Goal: Task Accomplishment & Management: Manage account settings

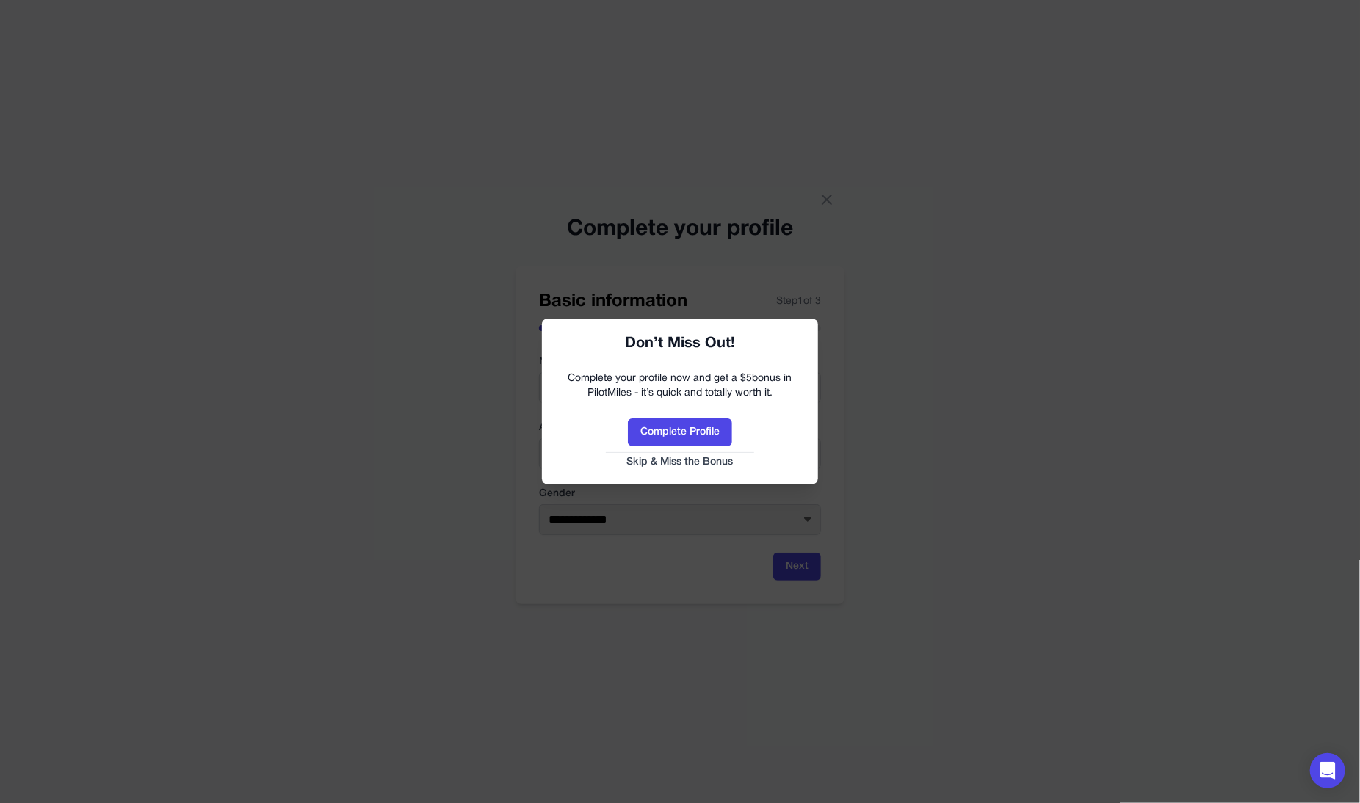
click at [704, 467] on button "Skip & Miss the Bonus" at bounding box center [680, 462] width 247 height 15
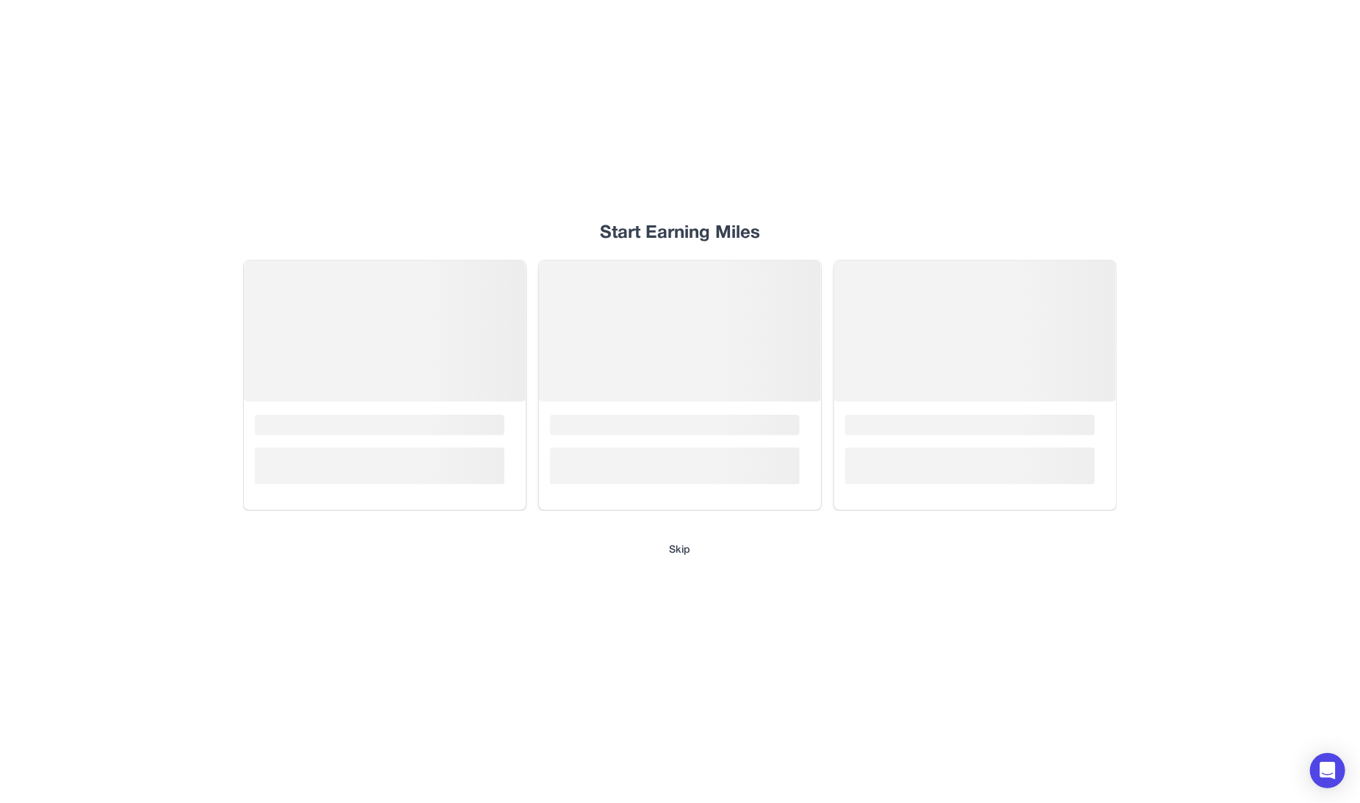
click at [681, 558] on div "Start Earning Miles Loading... Loading... Loading... Skip" at bounding box center [680, 401] width 940 height 803
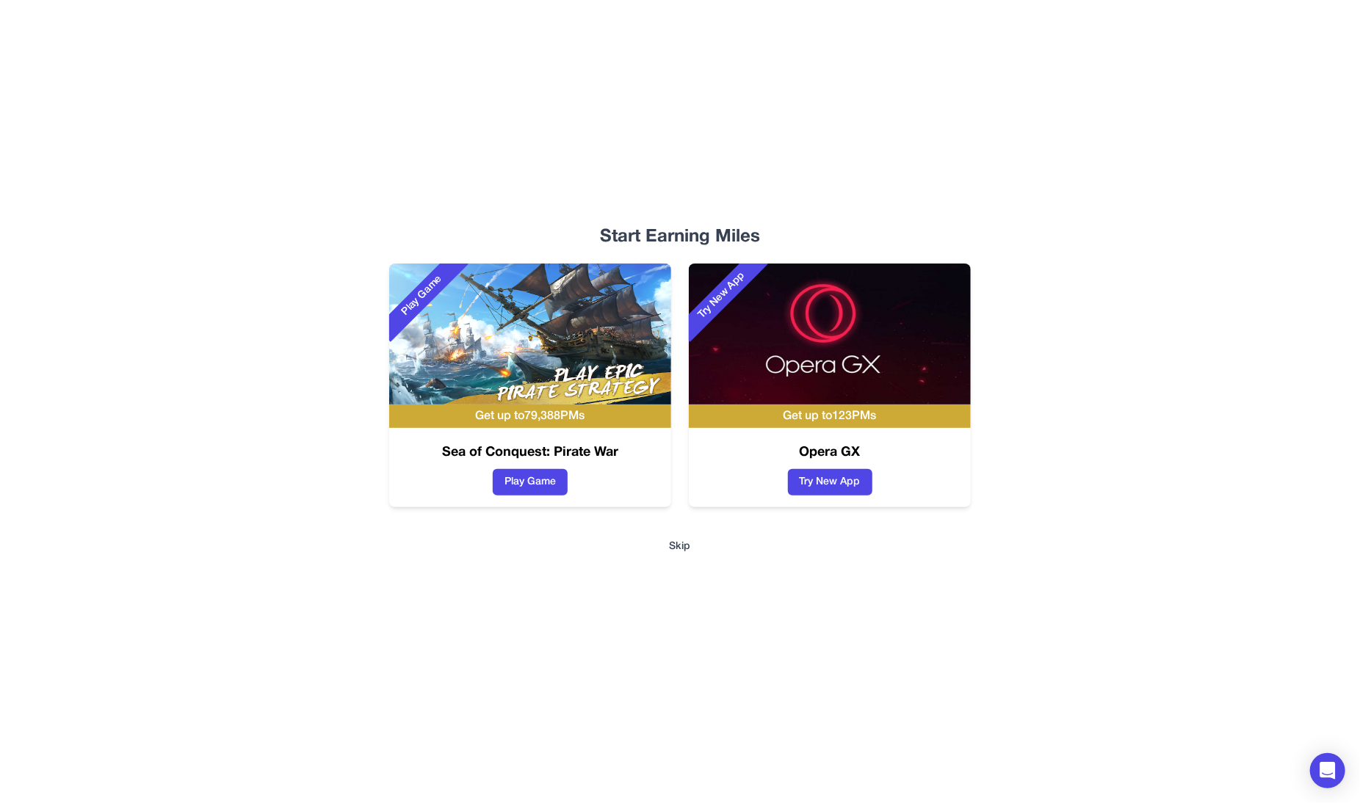
click at [681, 551] on button "Skip" at bounding box center [680, 547] width 21 height 15
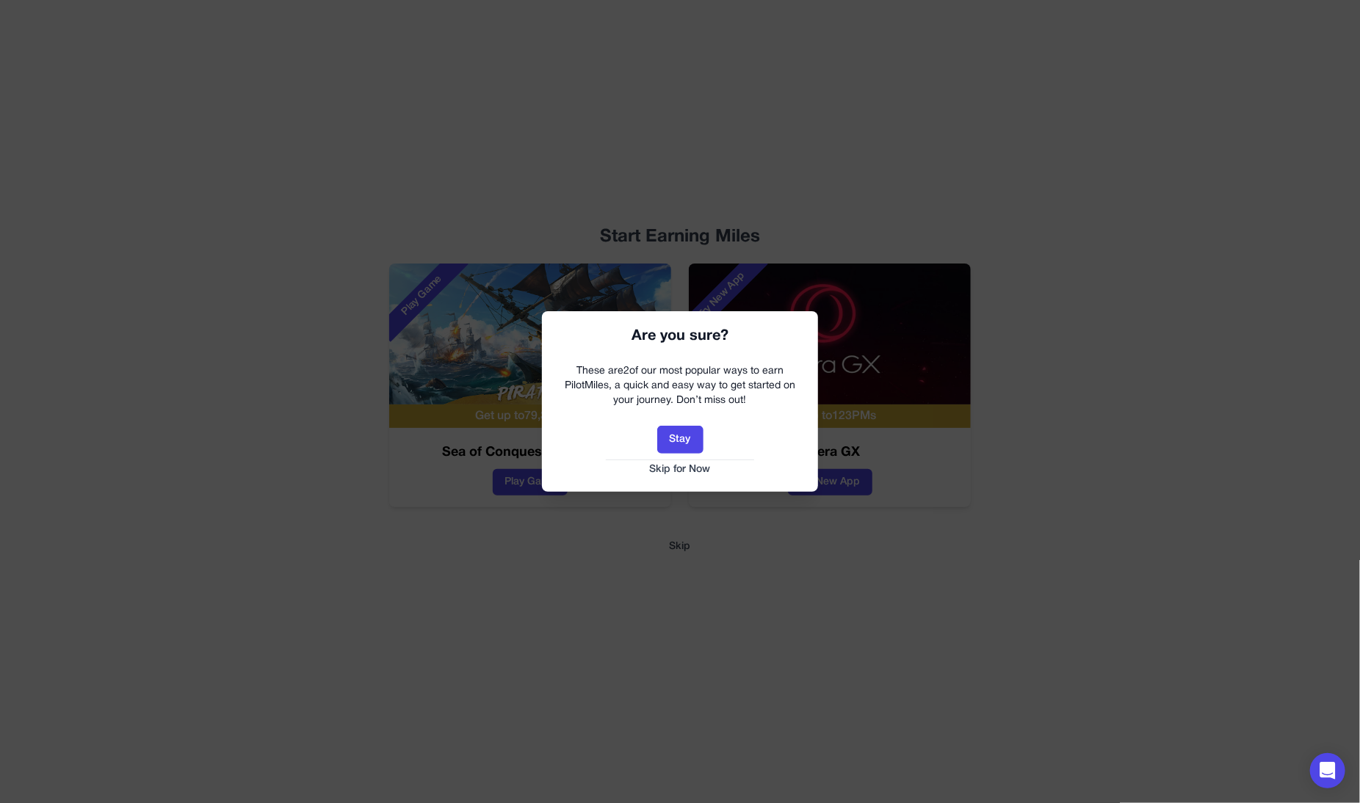
click at [695, 466] on button "Skip for Now" at bounding box center [680, 470] width 247 height 15
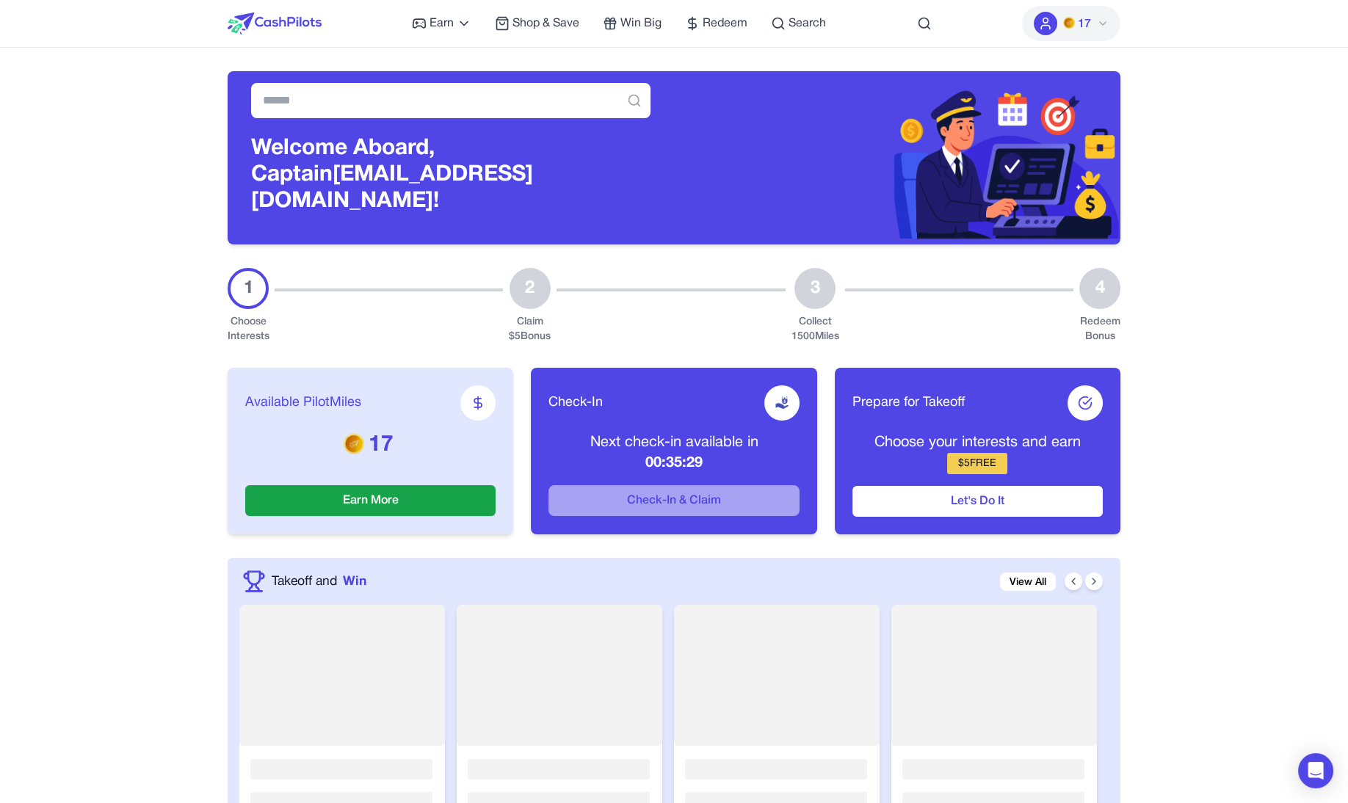
click at [1073, 22] on img at bounding box center [1069, 23] width 12 height 12
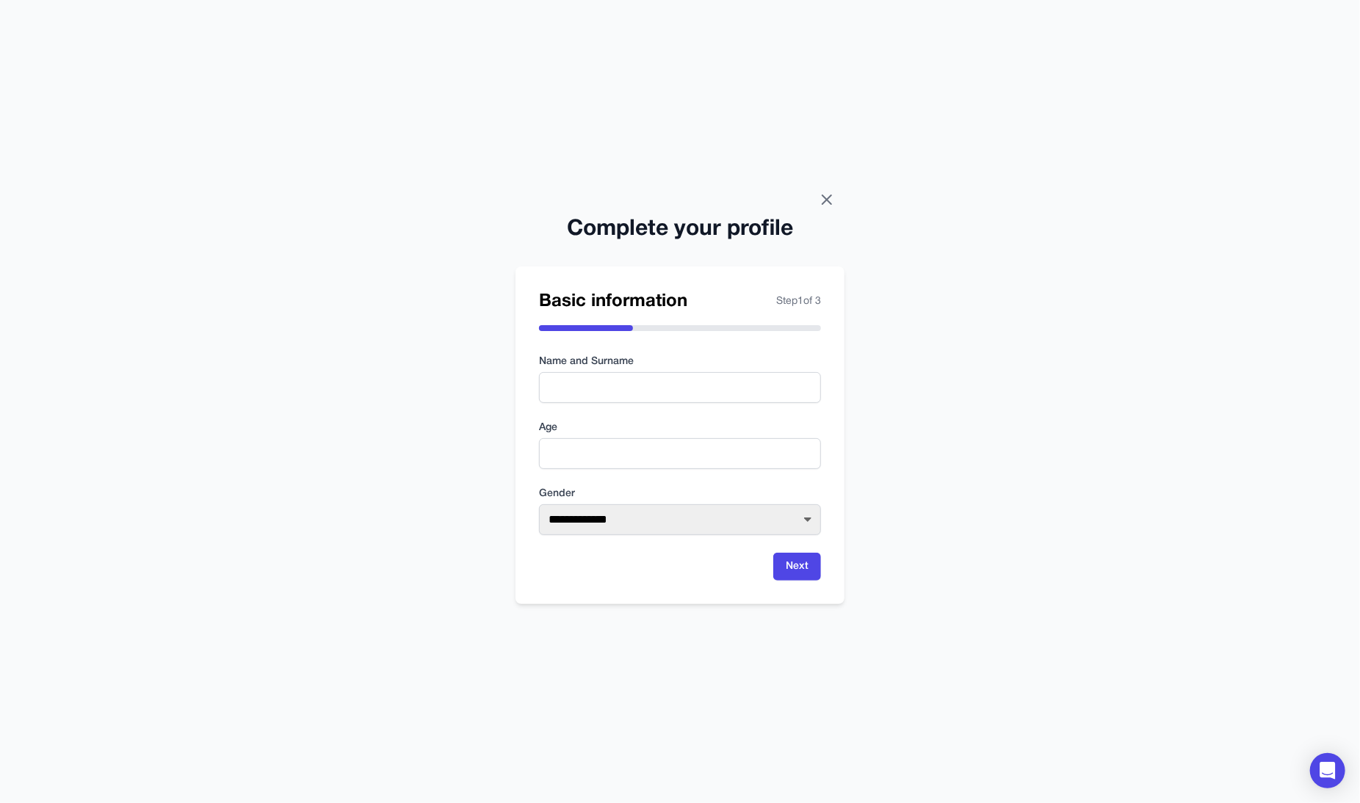
click at [828, 197] on icon at bounding box center [827, 200] width 18 height 18
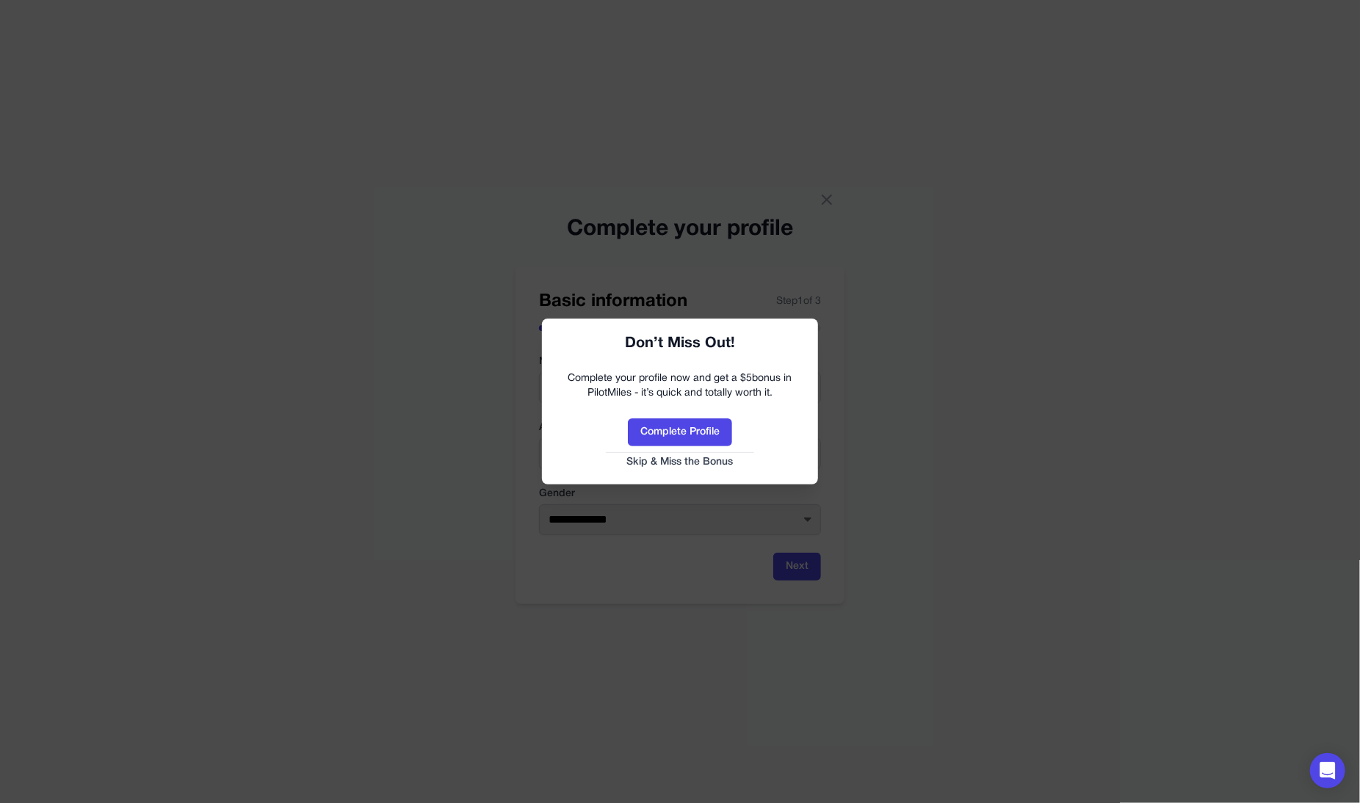
click at [878, 446] on div at bounding box center [680, 401] width 1360 height 803
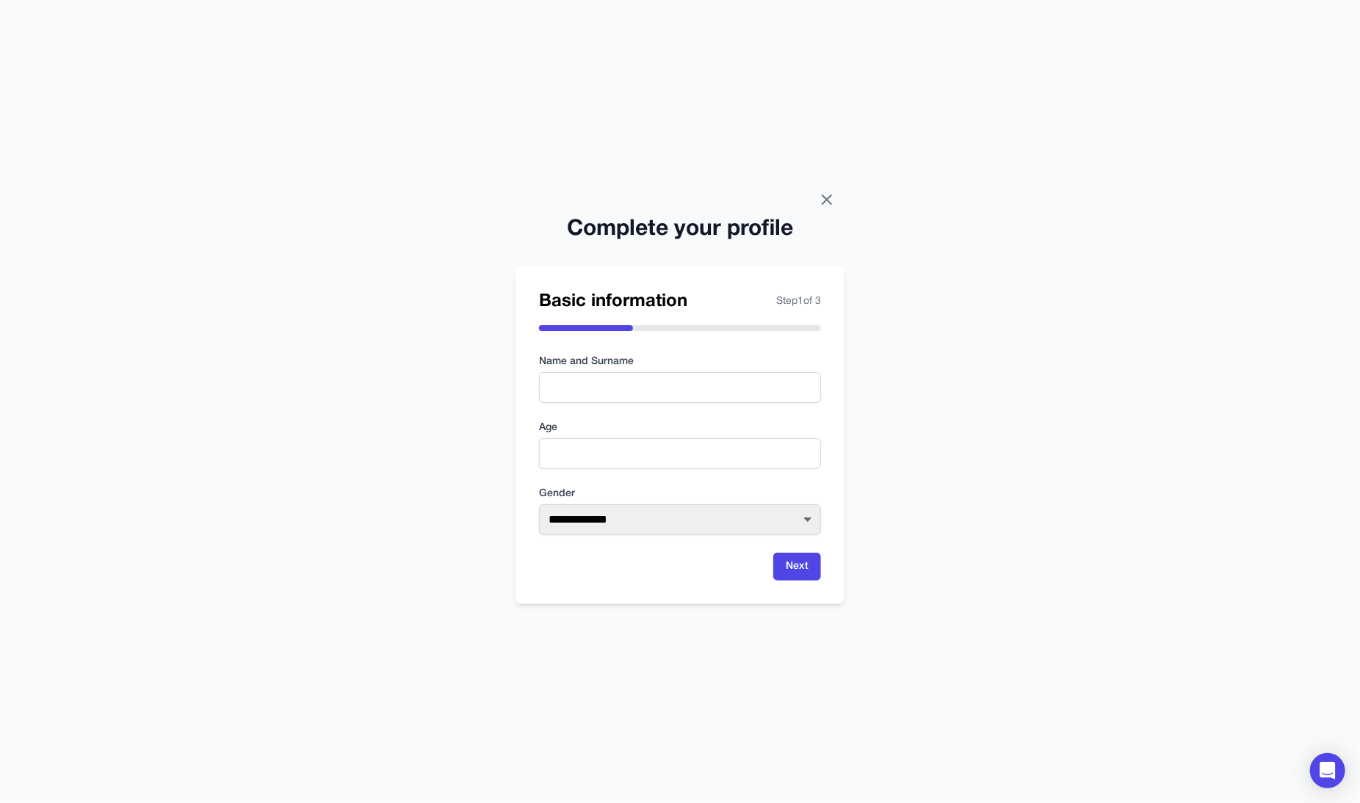
click at [819, 201] on icon at bounding box center [827, 200] width 18 height 18
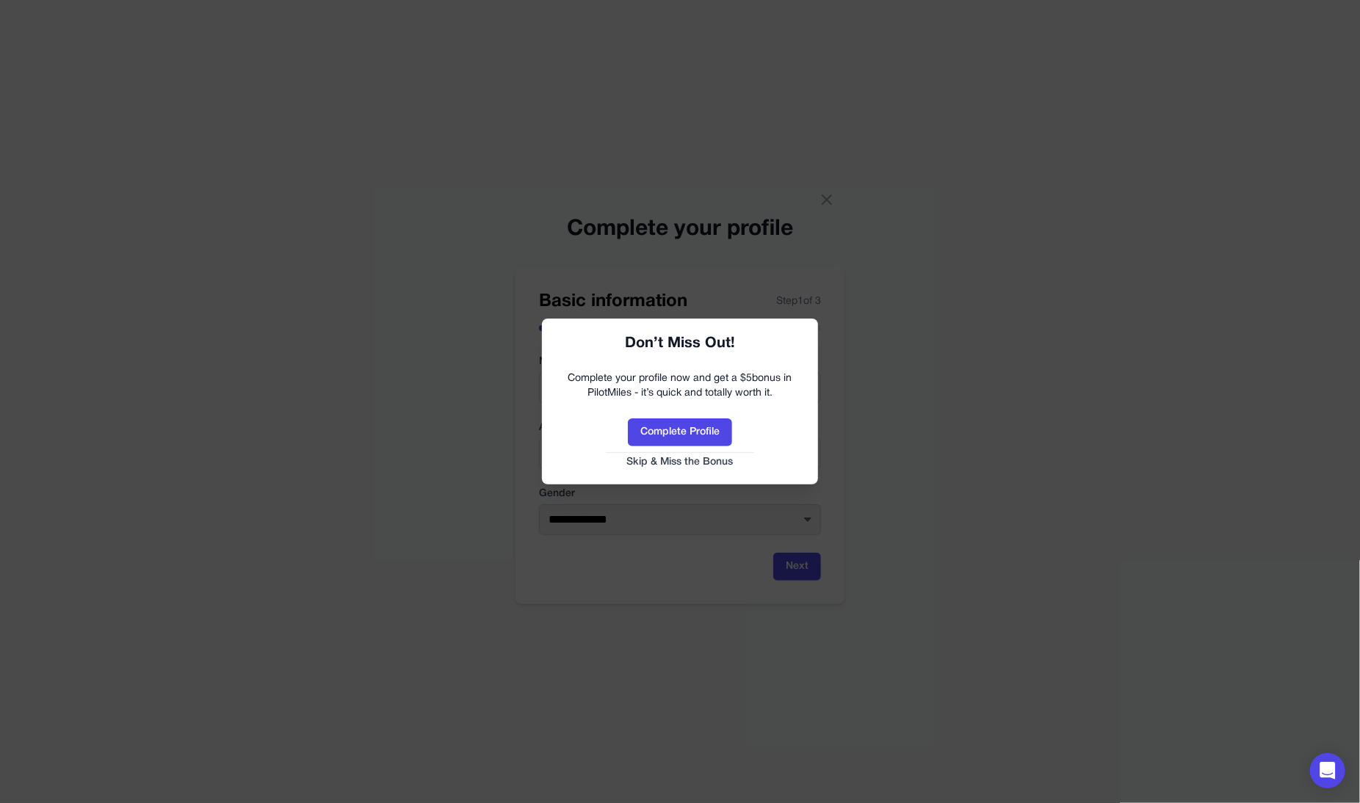
click at [712, 460] on button "Skip & Miss the Bonus" at bounding box center [680, 462] width 247 height 15
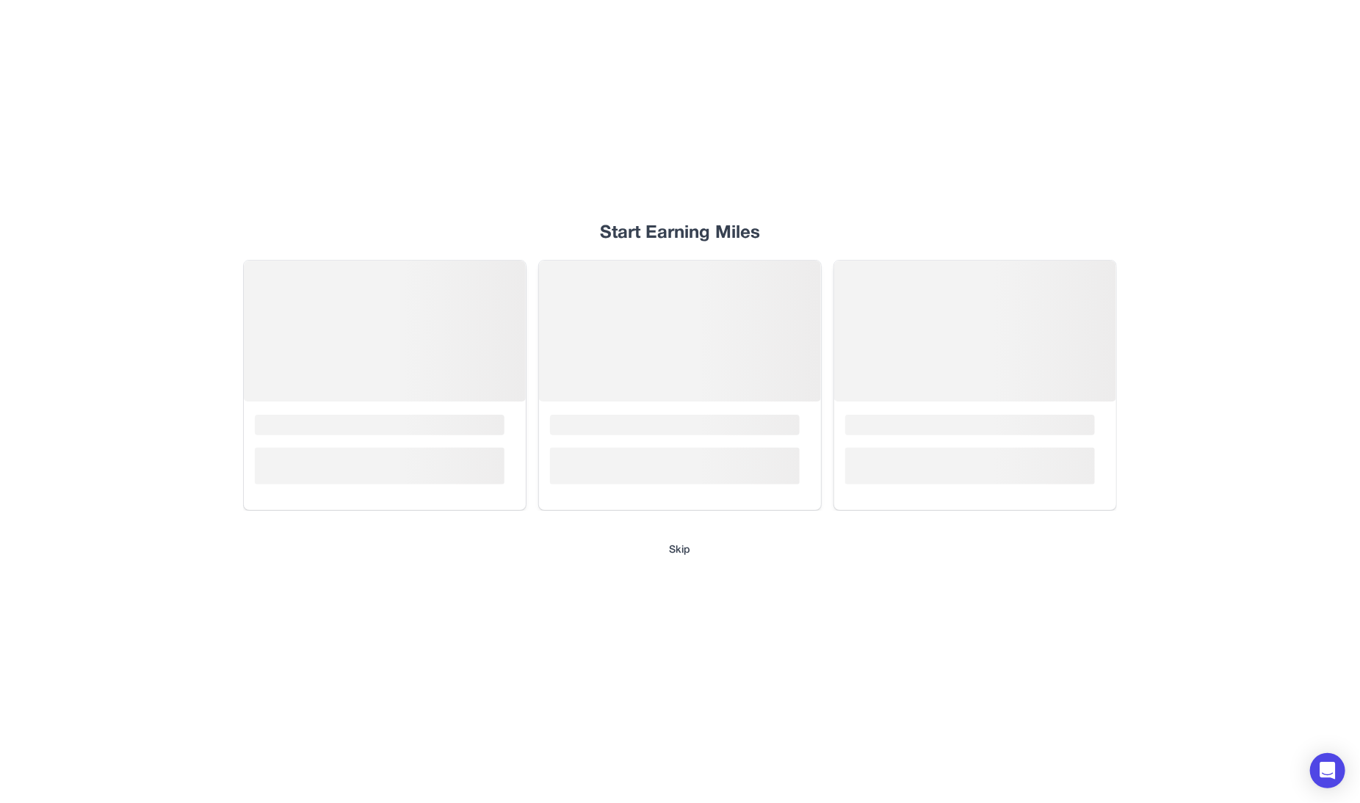
click at [687, 549] on button "Skip" at bounding box center [680, 550] width 21 height 15
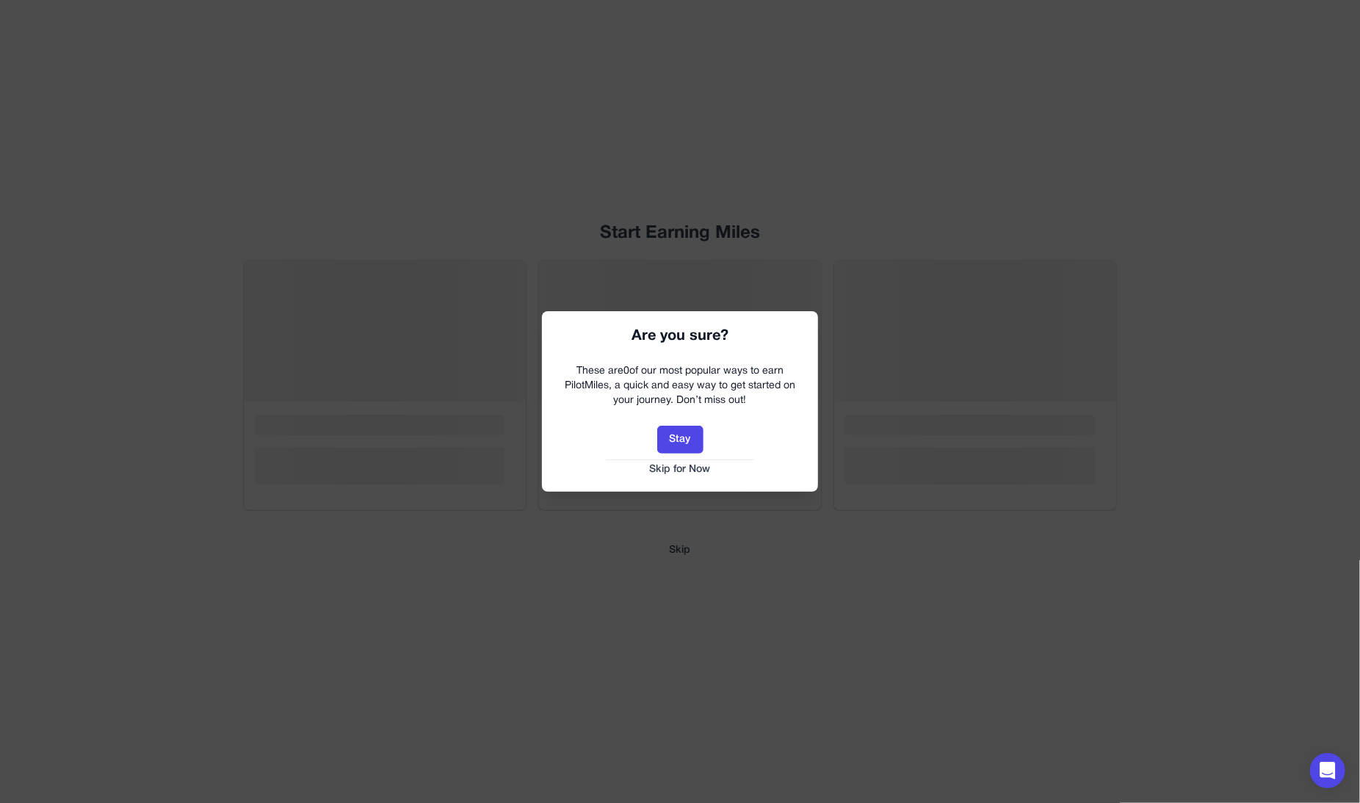
click at [688, 460] on hr at bounding box center [680, 460] width 148 height 1
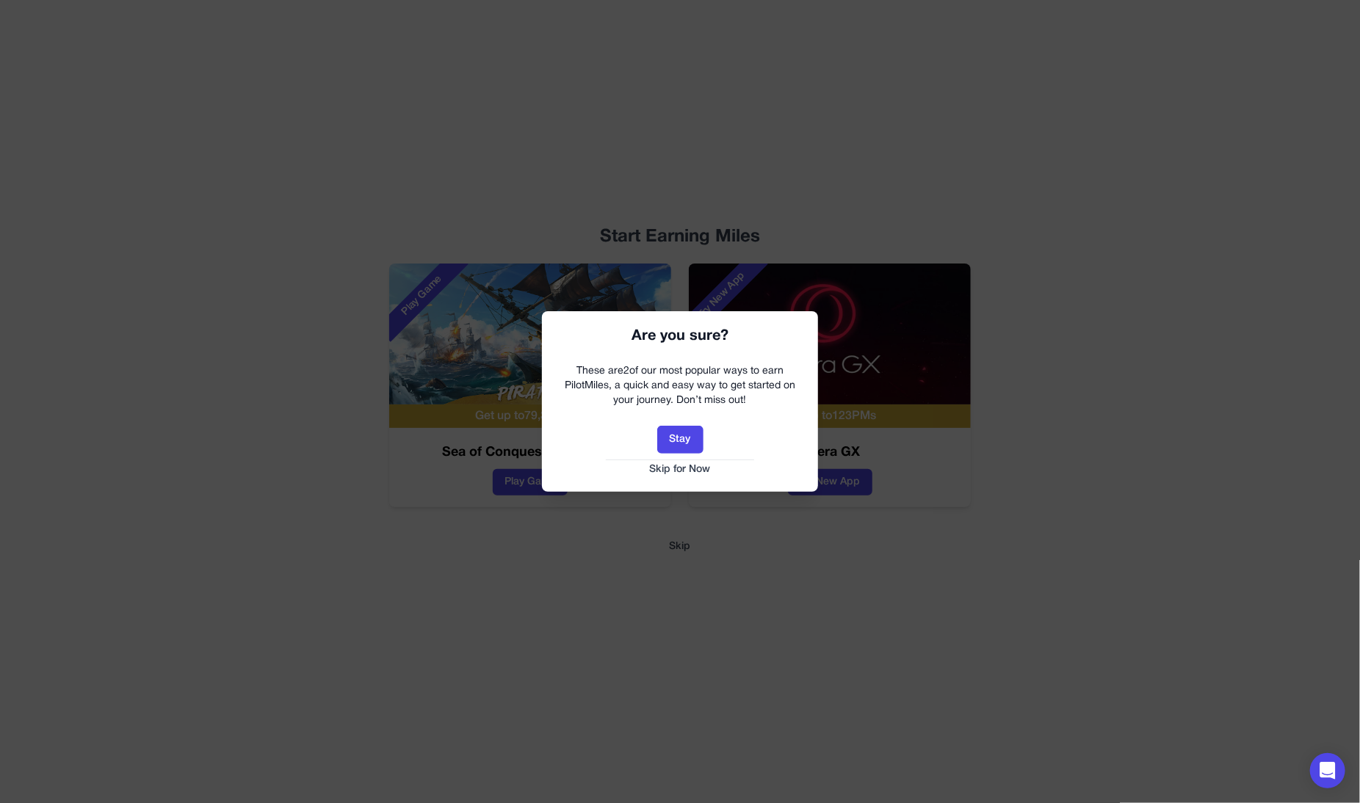
click at [683, 474] on button "Skip for Now" at bounding box center [680, 470] width 247 height 15
